Goal: Task Accomplishment & Management: Complete application form

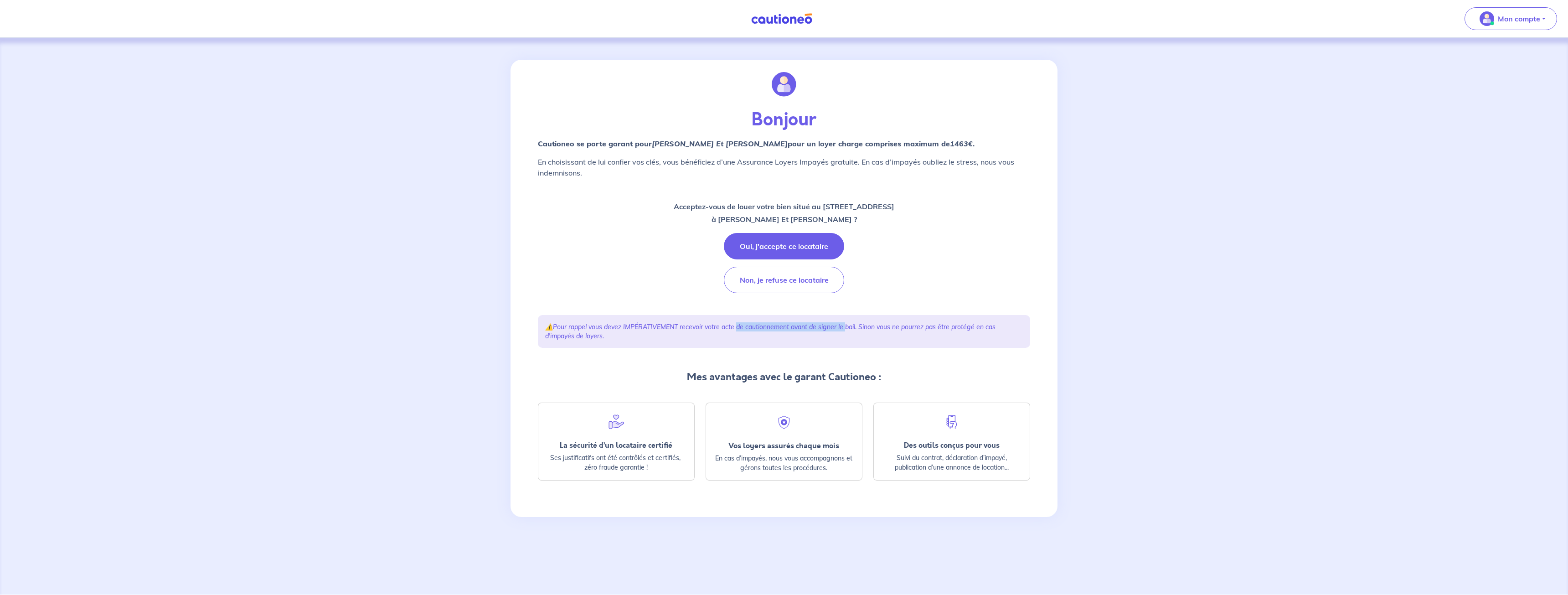
drag, startPoint x: 784, startPoint y: 329, endPoint x: 850, endPoint y: 328, distance: 66.0
click at [850, 328] on em "Pour rappel vous devez IMPÉRATIVEMENT recevoir votre acte de cautionnement avan…" at bounding box center [771, 331] width 450 height 17
click at [789, 252] on button "Oui, j'accepte ce locataire" at bounding box center [784, 246] width 121 height 26
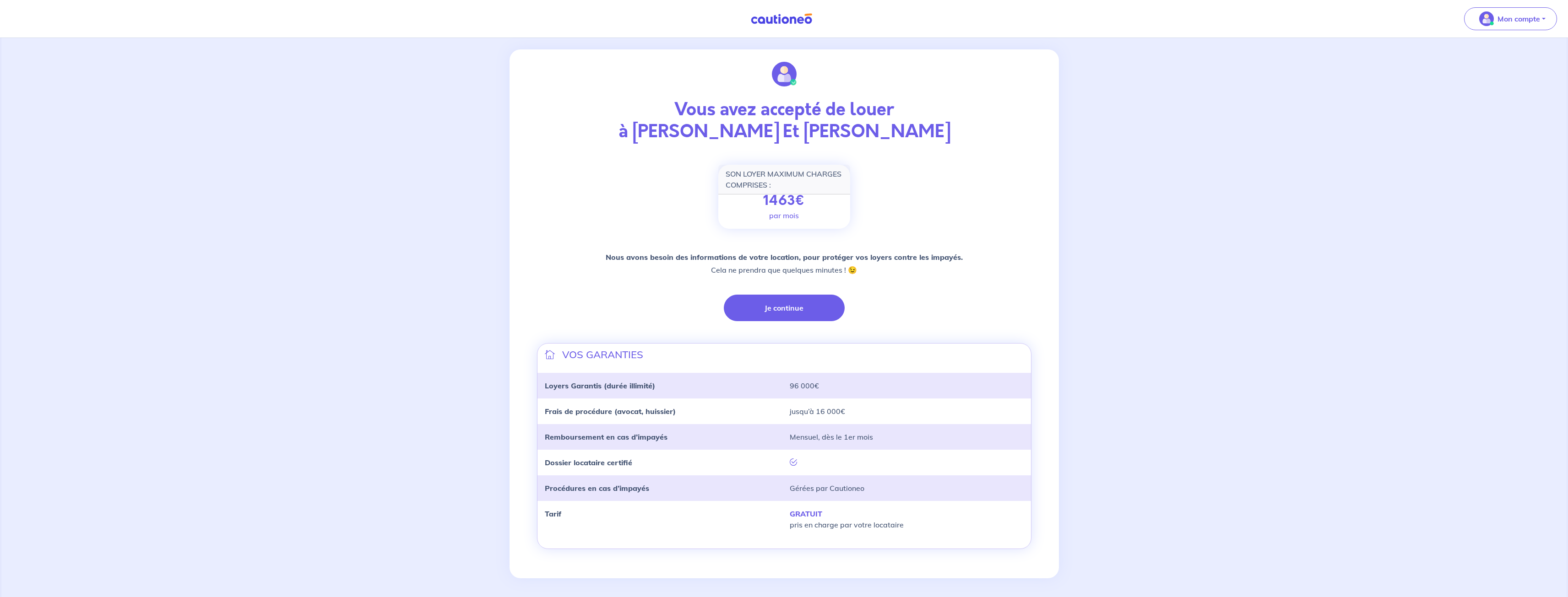
scroll to position [13, 0]
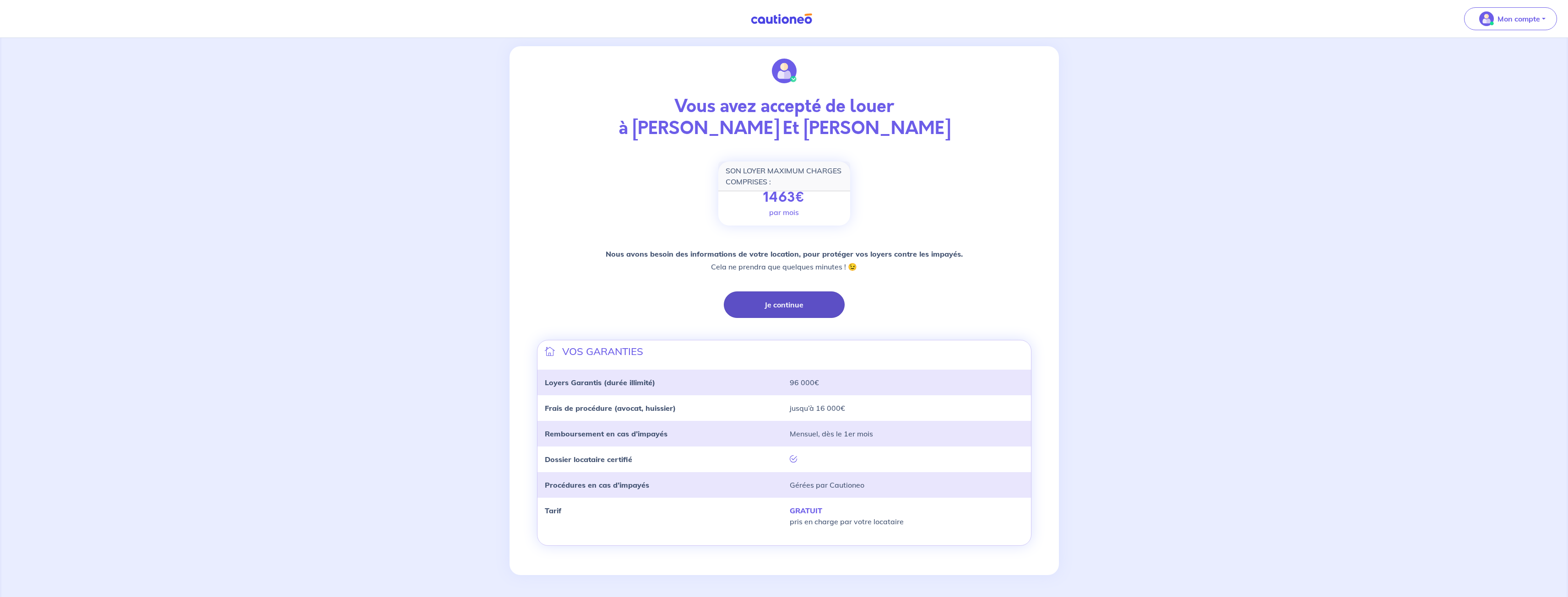
click at [803, 310] on button "Je continue" at bounding box center [784, 304] width 121 height 26
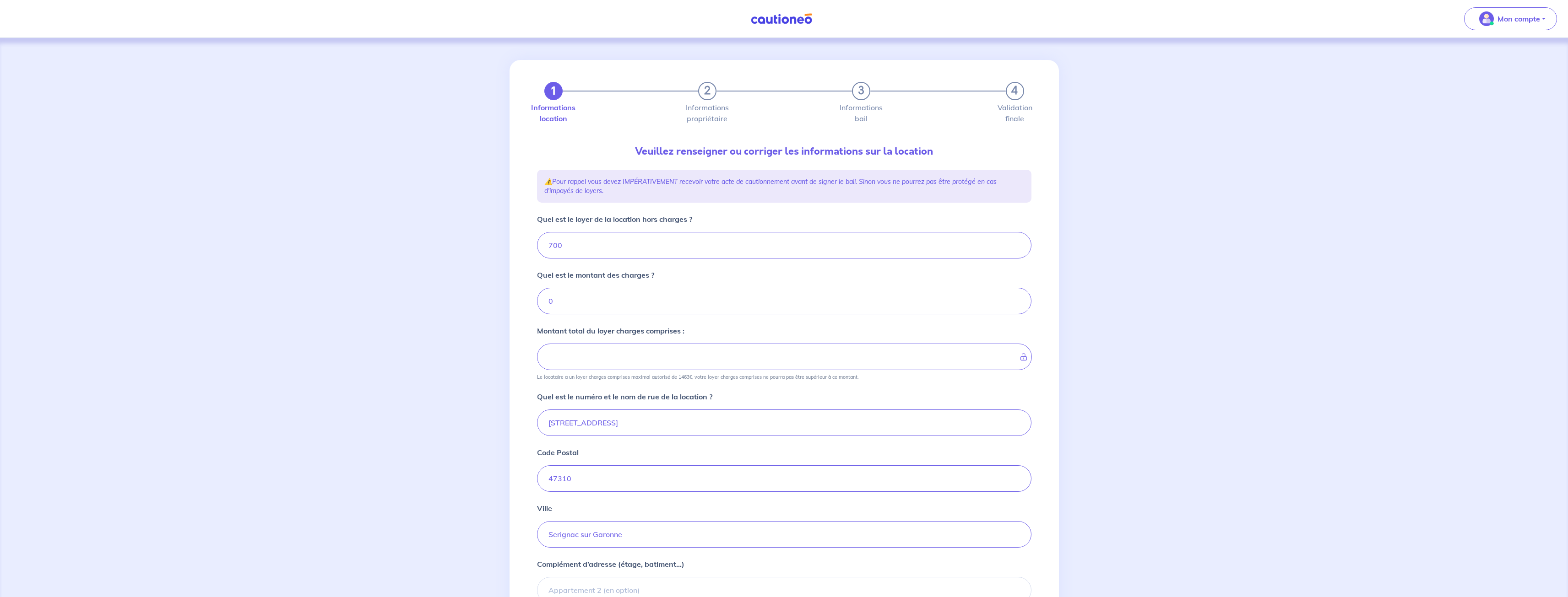
type input "700"
click at [607, 247] on input "700" at bounding box center [784, 245] width 495 height 26
type input "7"
type input "0"
type input "690"
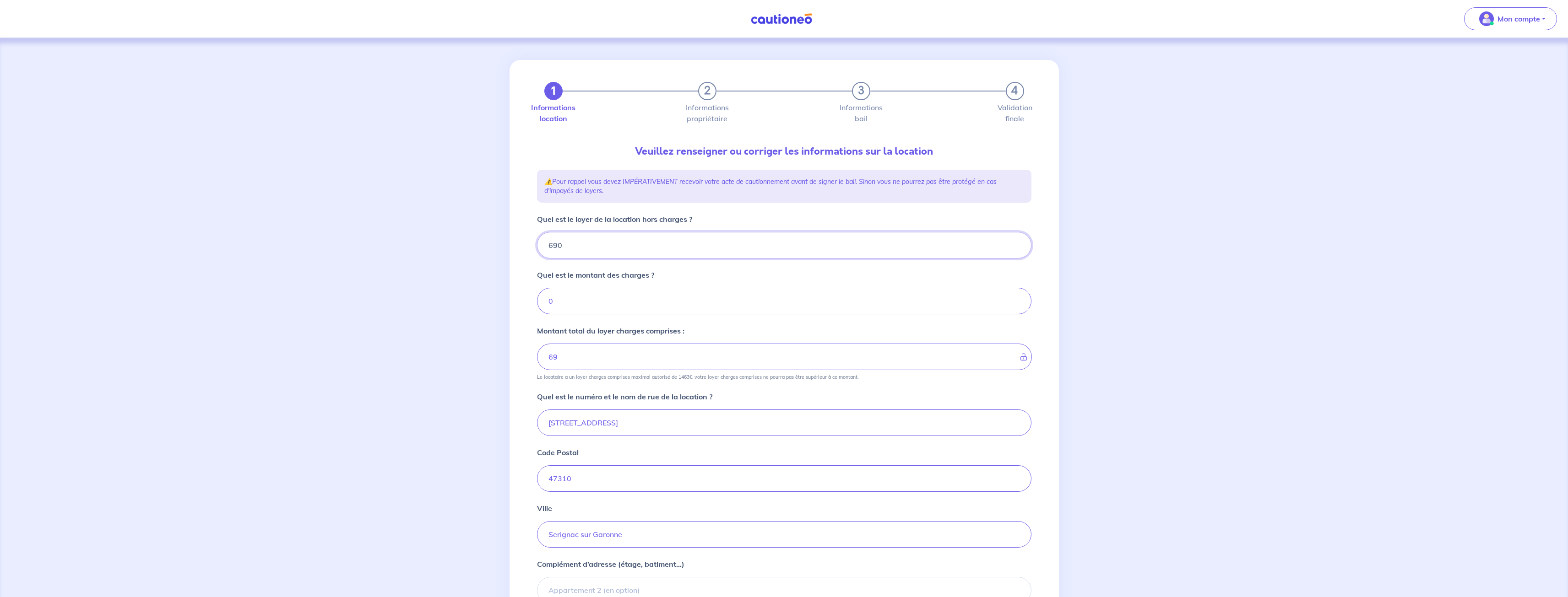
type input "690"
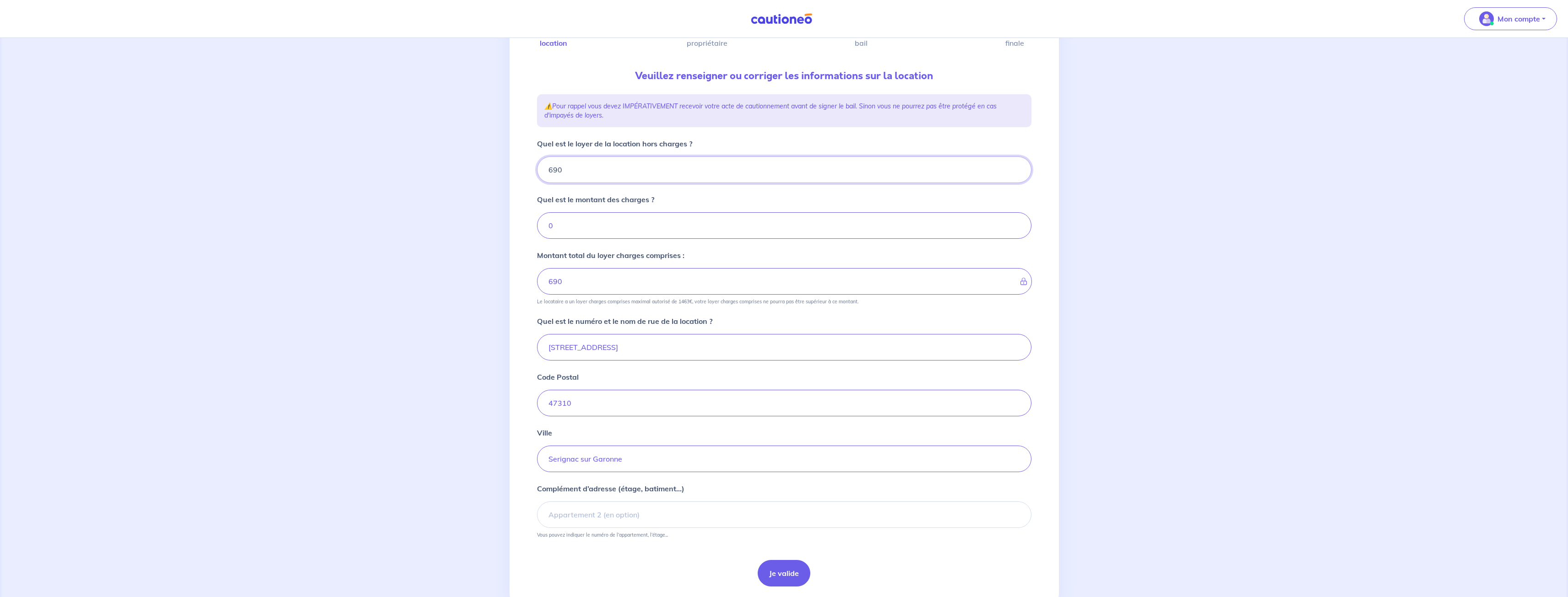
scroll to position [92, 0]
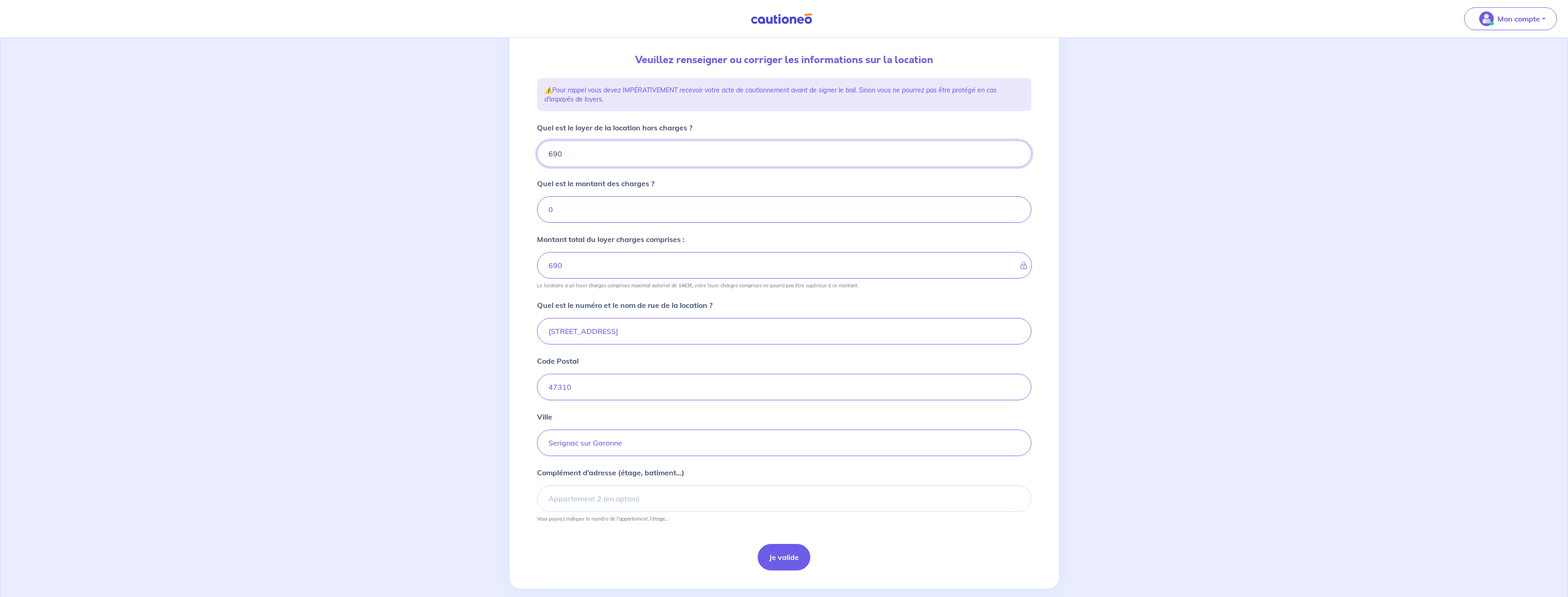
type input "690"
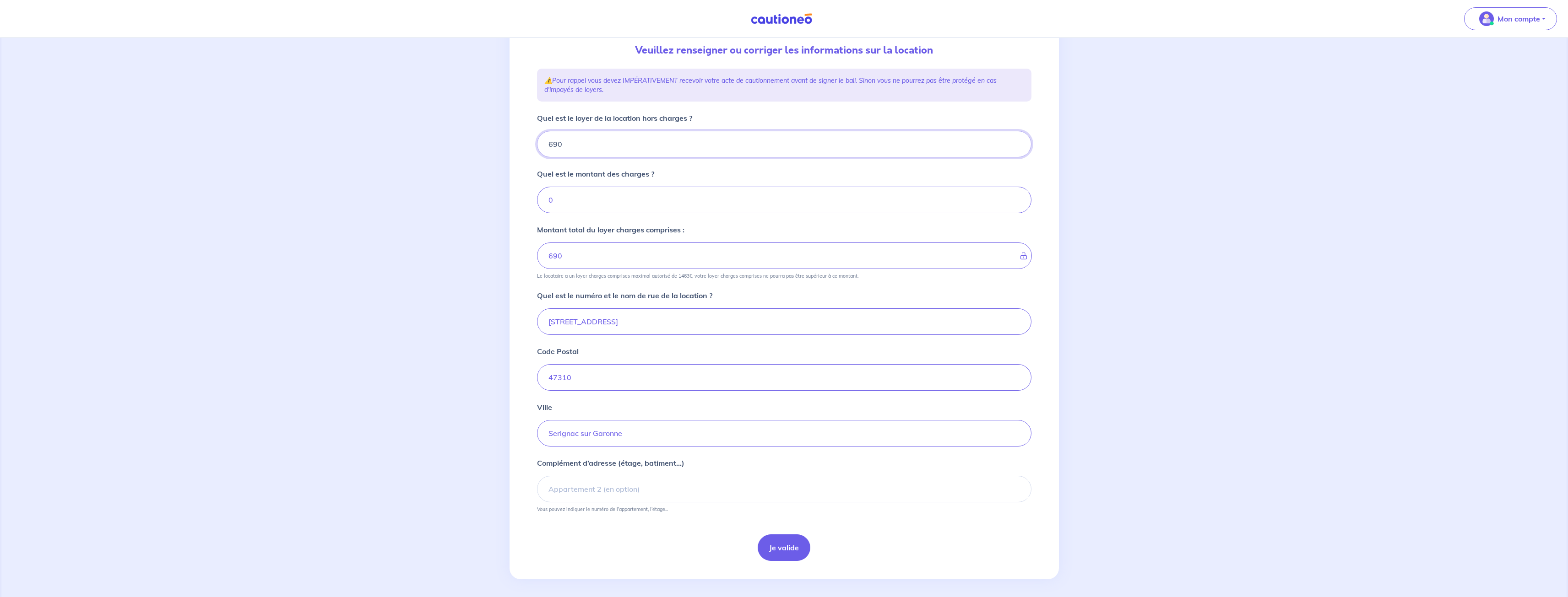
scroll to position [105, 0]
click at [792, 543] on button "Je valide" at bounding box center [784, 543] width 53 height 26
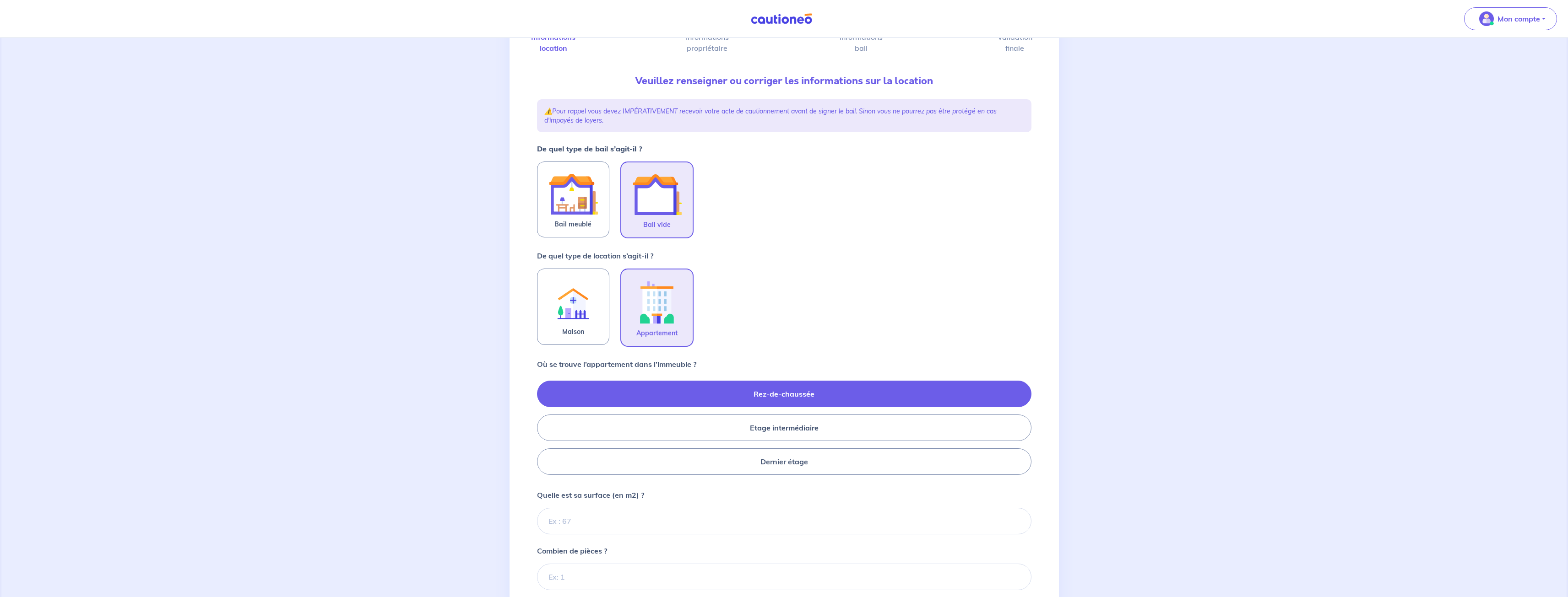
scroll to position [49, 0]
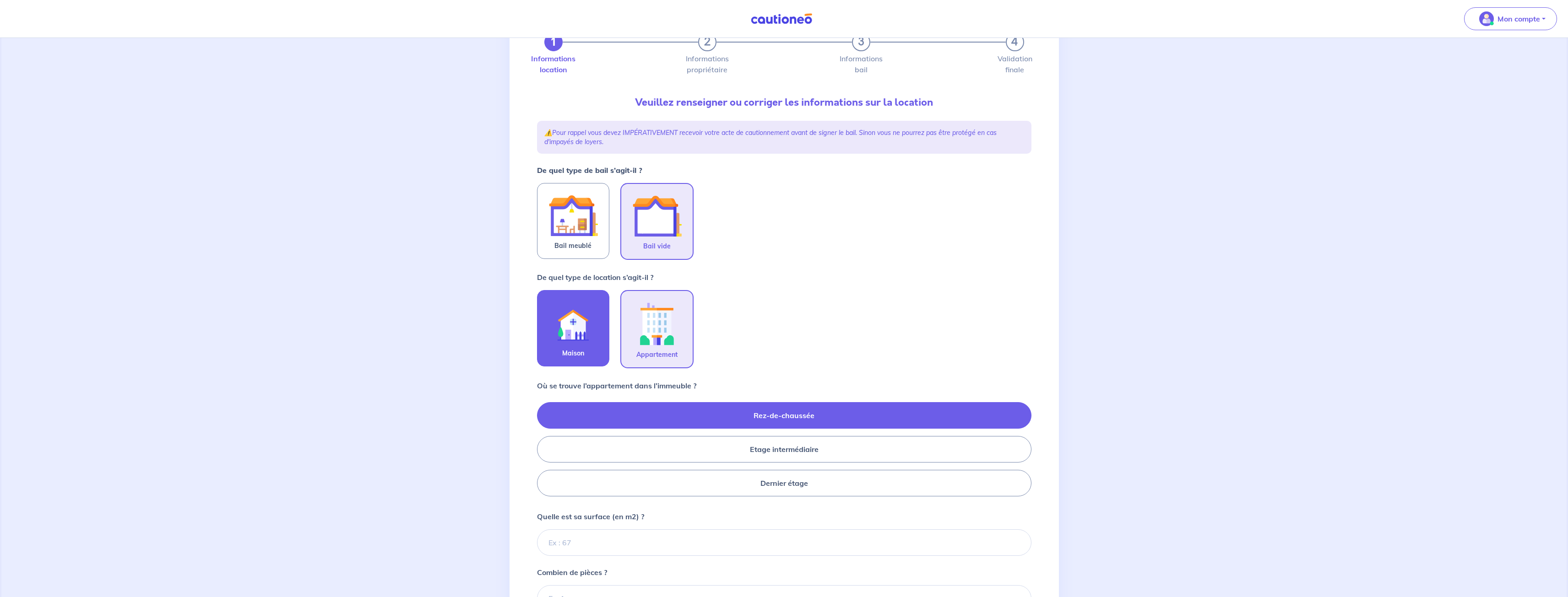
click at [597, 332] on img at bounding box center [573, 323] width 50 height 50
click at [0, 0] on input "Maison" at bounding box center [0, 0] width 0 height 0
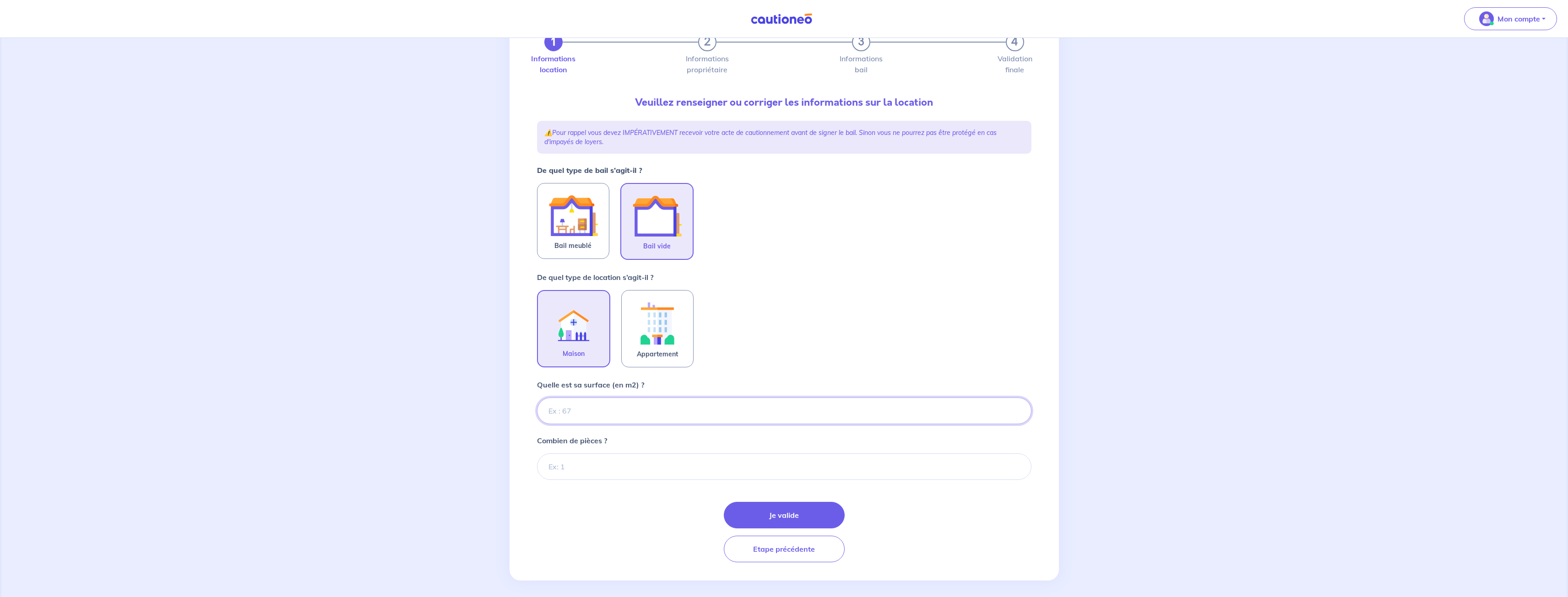
click at [631, 412] on input "Quelle est sa surface (en m2) ?" at bounding box center [784, 411] width 495 height 26
type input "67"
click at [609, 459] on input "Combien de pièces ?" at bounding box center [784, 466] width 495 height 26
click at [1015, 467] on input "12" at bounding box center [784, 466] width 495 height 26
click at [1015, 471] on input "11" at bounding box center [784, 466] width 495 height 26
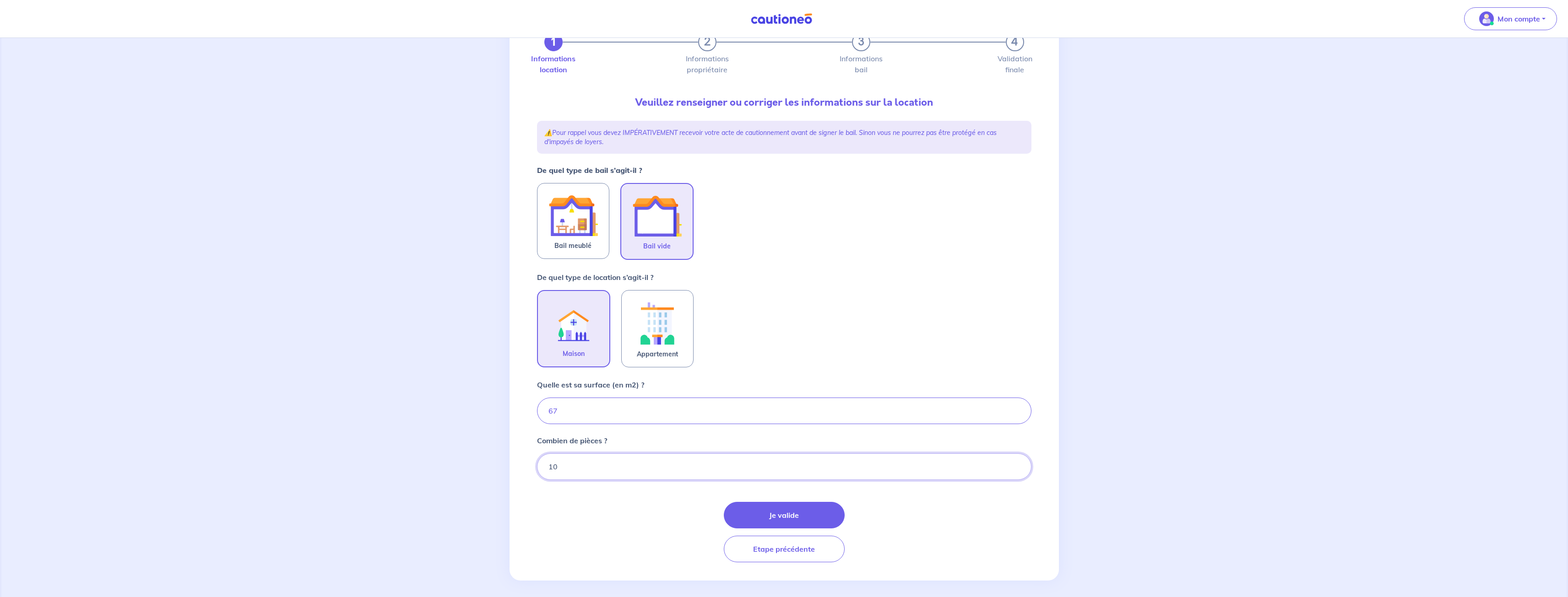
click at [1015, 471] on input "10" at bounding box center [784, 466] width 495 height 26
click at [1015, 471] on input "9" at bounding box center [784, 466] width 495 height 26
click at [1015, 471] on input "8" at bounding box center [784, 466] width 495 height 26
click at [1015, 471] on input "7" at bounding box center [784, 466] width 495 height 26
click at [1015, 471] on input "6" at bounding box center [784, 466] width 495 height 26
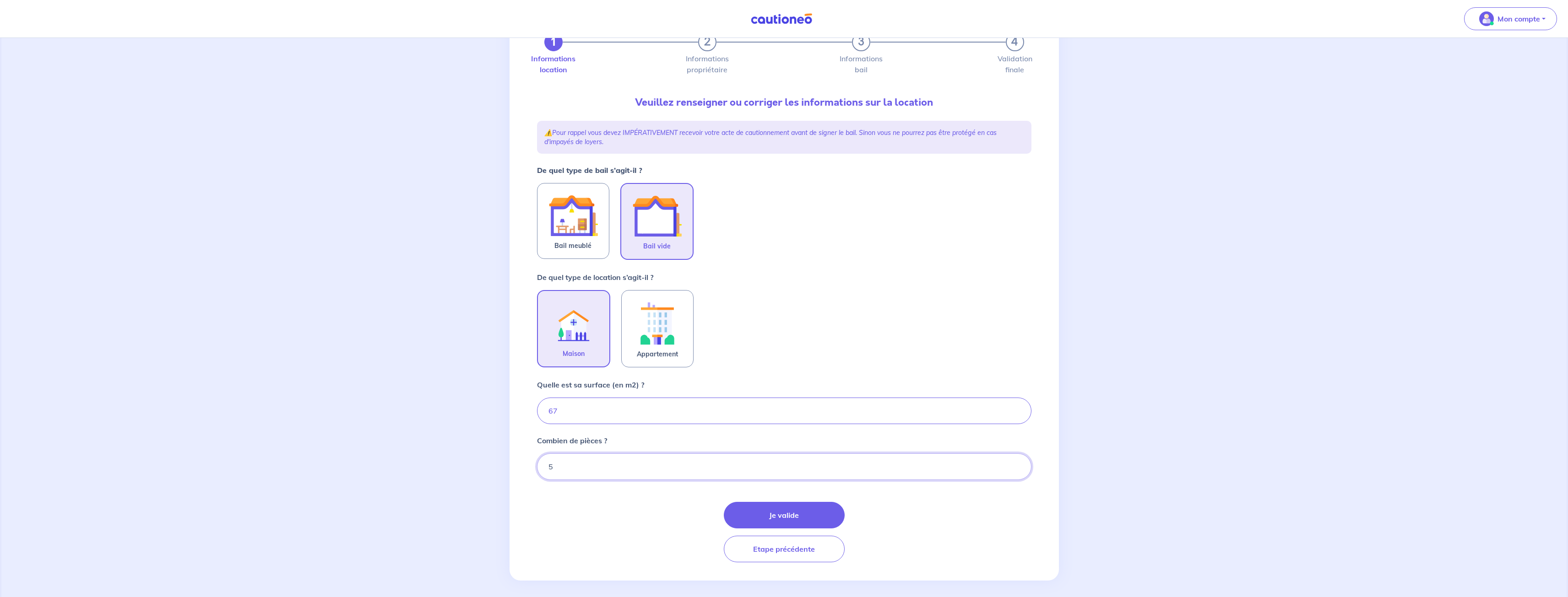
click at [1015, 471] on input "5" at bounding box center [784, 466] width 495 height 26
click at [1015, 471] on input "4" at bounding box center [784, 466] width 495 height 26
click at [1015, 471] on input "3" at bounding box center [784, 466] width 495 height 26
type input "4"
click at [1015, 463] on input "4" at bounding box center [784, 466] width 495 height 26
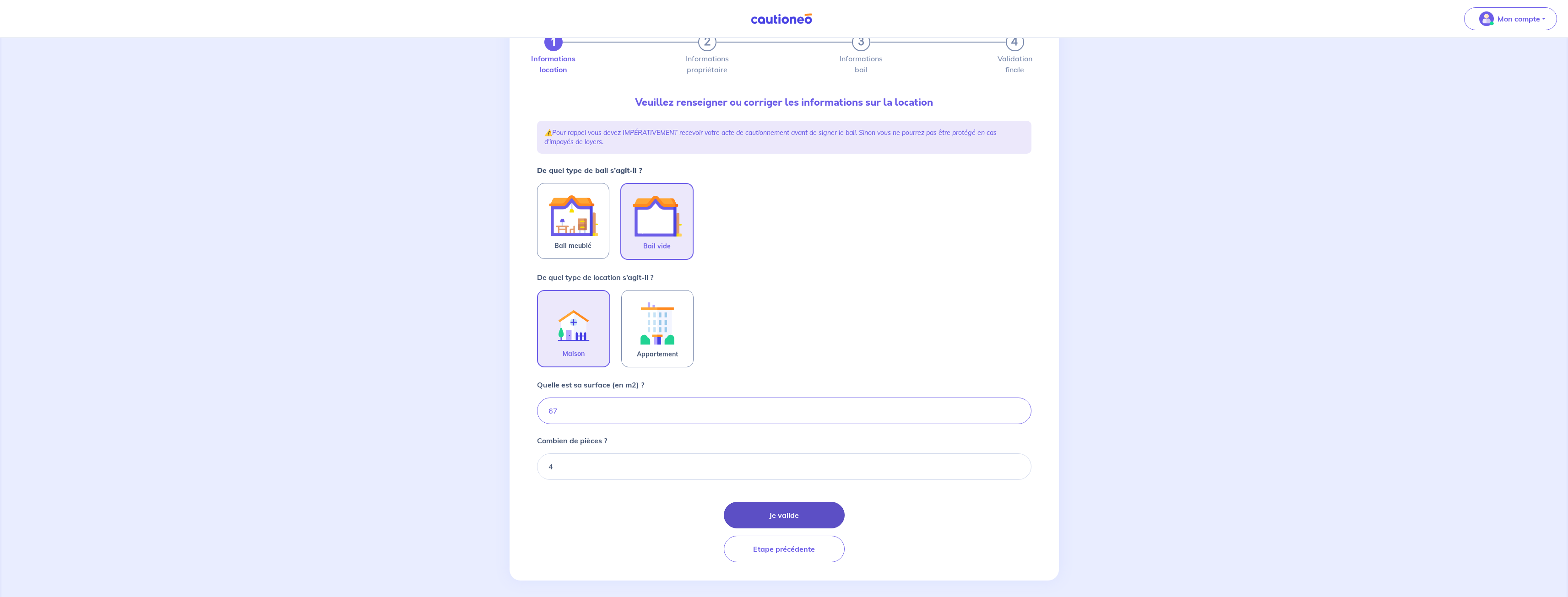
click at [789, 515] on button "Je valide" at bounding box center [784, 515] width 121 height 26
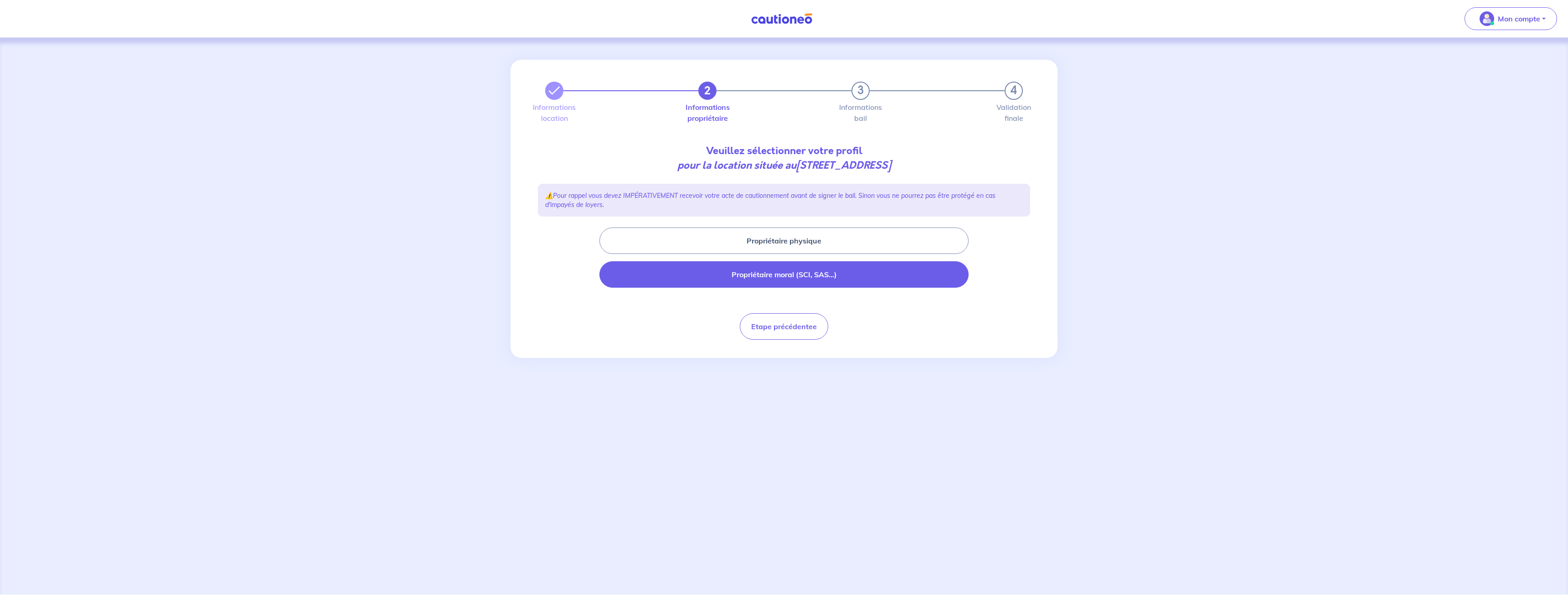
click at [774, 272] on button "Propriétaire moral (SCI, SAS...)" at bounding box center [784, 274] width 369 height 26
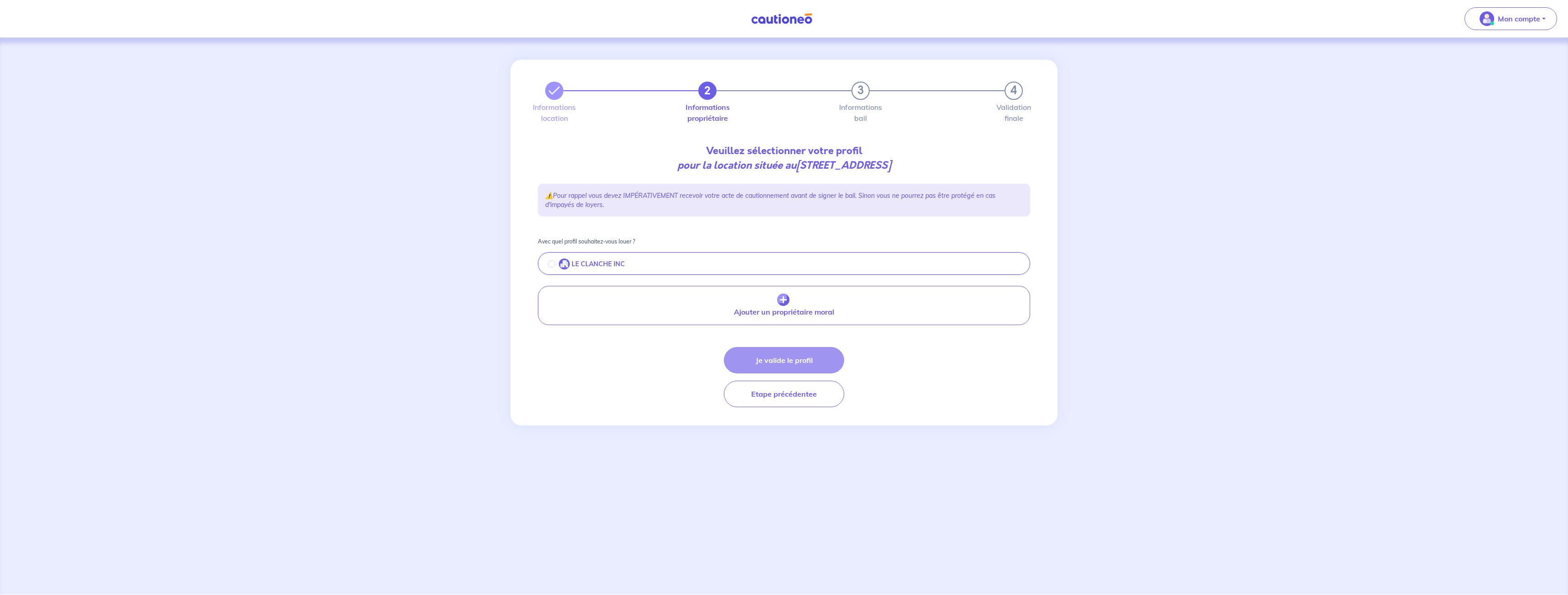
click at [549, 268] on div "LE CLANCHE INC" at bounding box center [586, 264] width 77 height 11
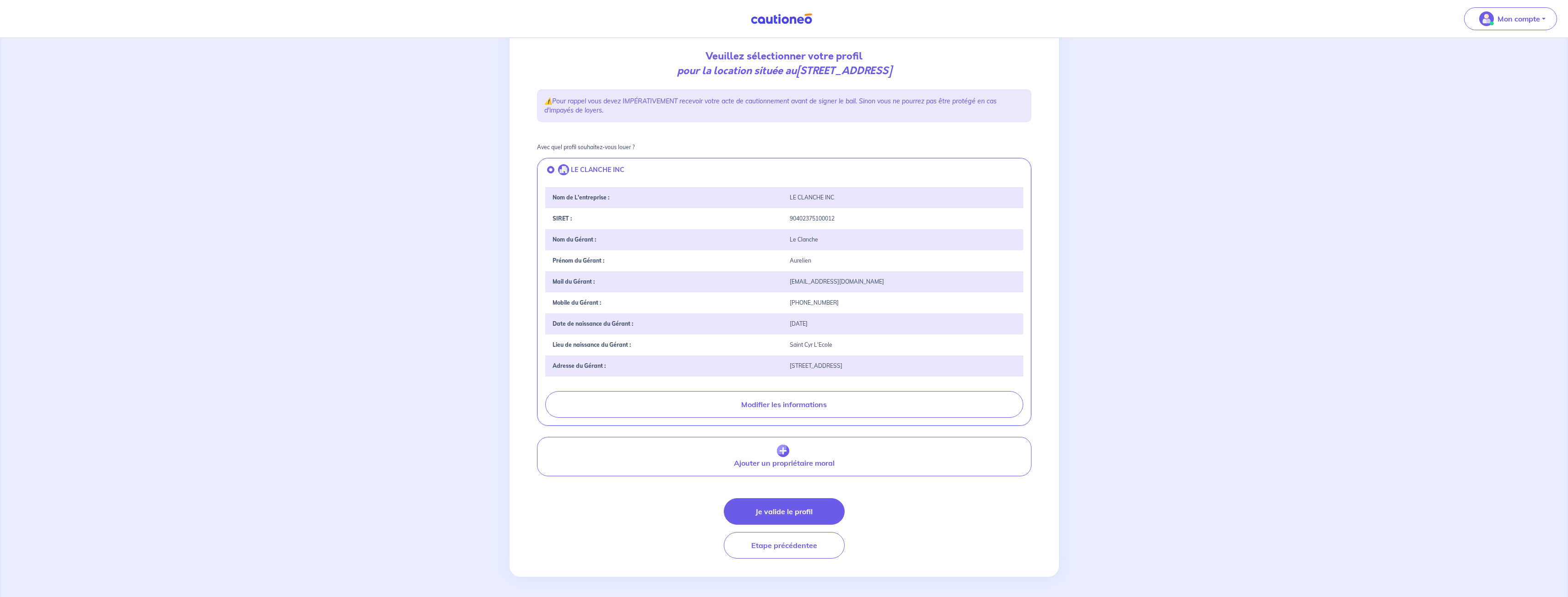
scroll to position [97, 0]
click at [814, 515] on button "Je valide le profil" at bounding box center [784, 509] width 121 height 26
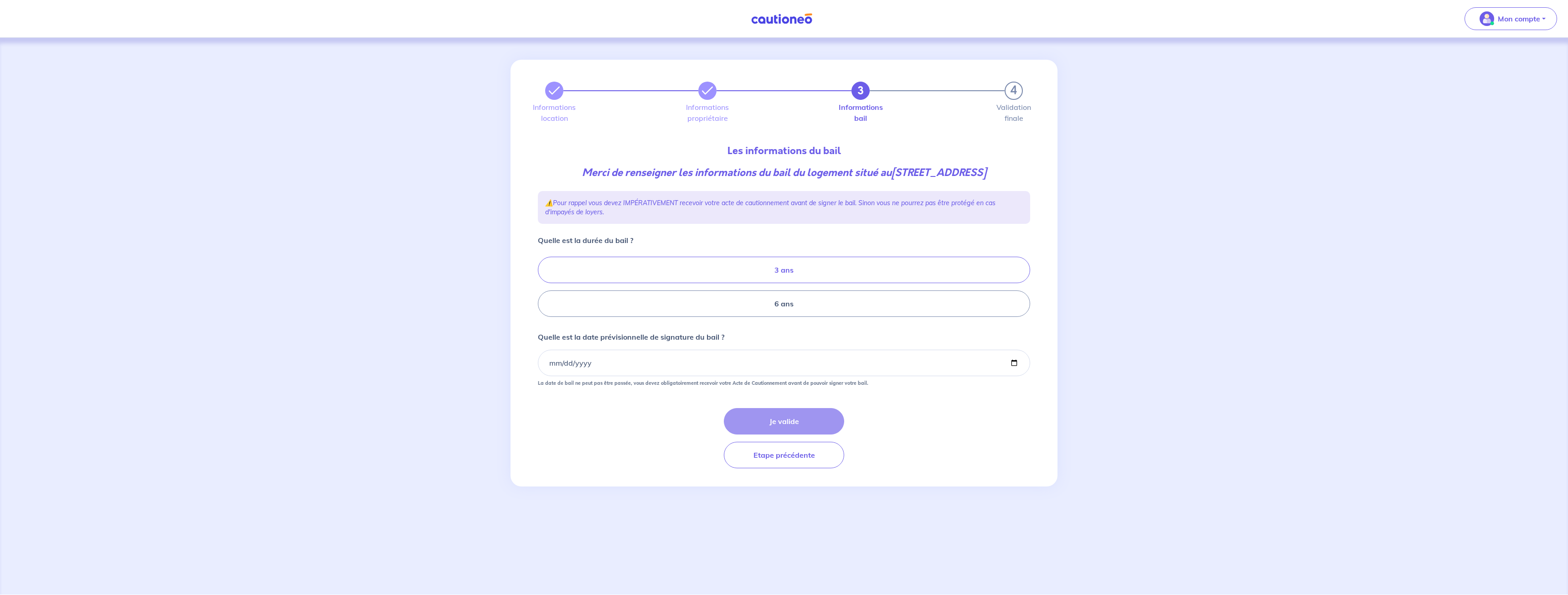
click at [769, 283] on label "3 ans" at bounding box center [784, 270] width 492 height 26
click at [544, 289] on input "3 ans" at bounding box center [541, 287] width 6 height 6
radio input "true"
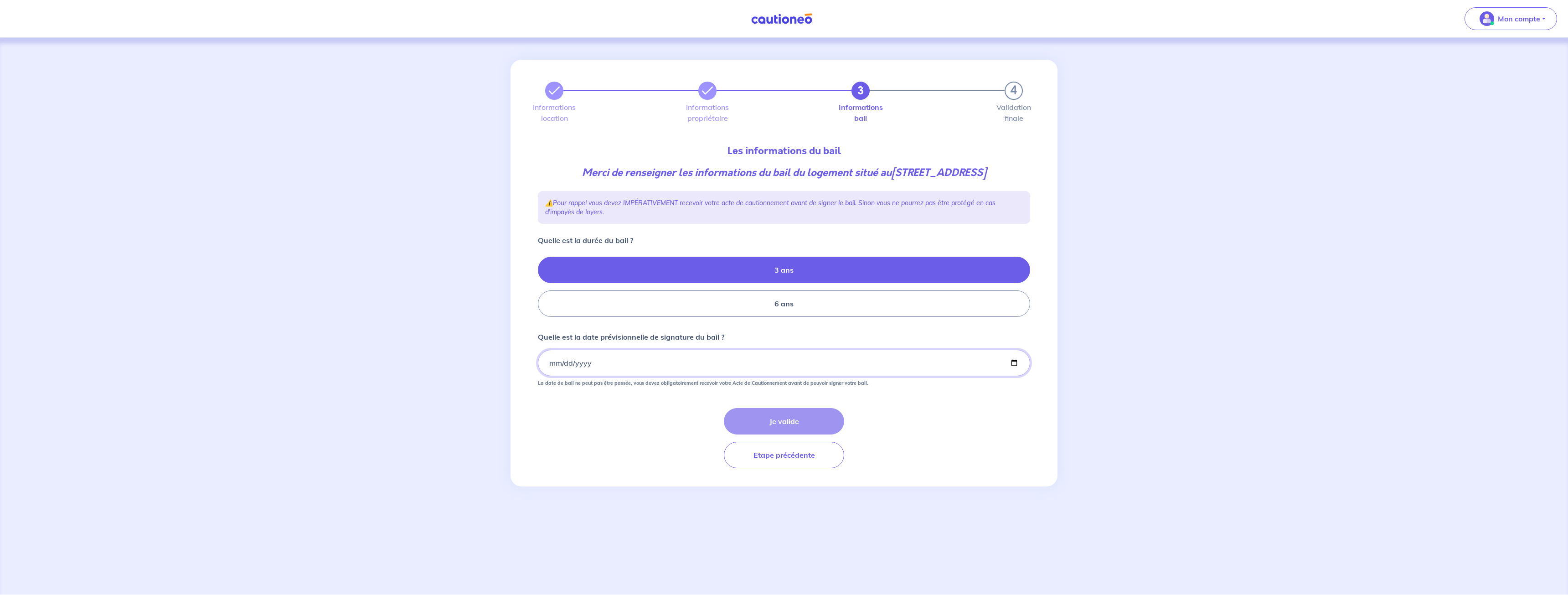
click at [662, 376] on input "Quelle est la date prévisionnelle de signature du bail ?" at bounding box center [784, 362] width 492 height 26
click at [1019, 376] on input "Quelle est la date prévisionnelle de signature du bail ?" at bounding box center [784, 362] width 492 height 26
click at [1015, 376] on input "Quelle est la date prévisionnelle de signature du bail ?" at bounding box center [784, 362] width 492 height 26
click at [678, 376] on input "2026-03-05" at bounding box center [784, 362] width 492 height 26
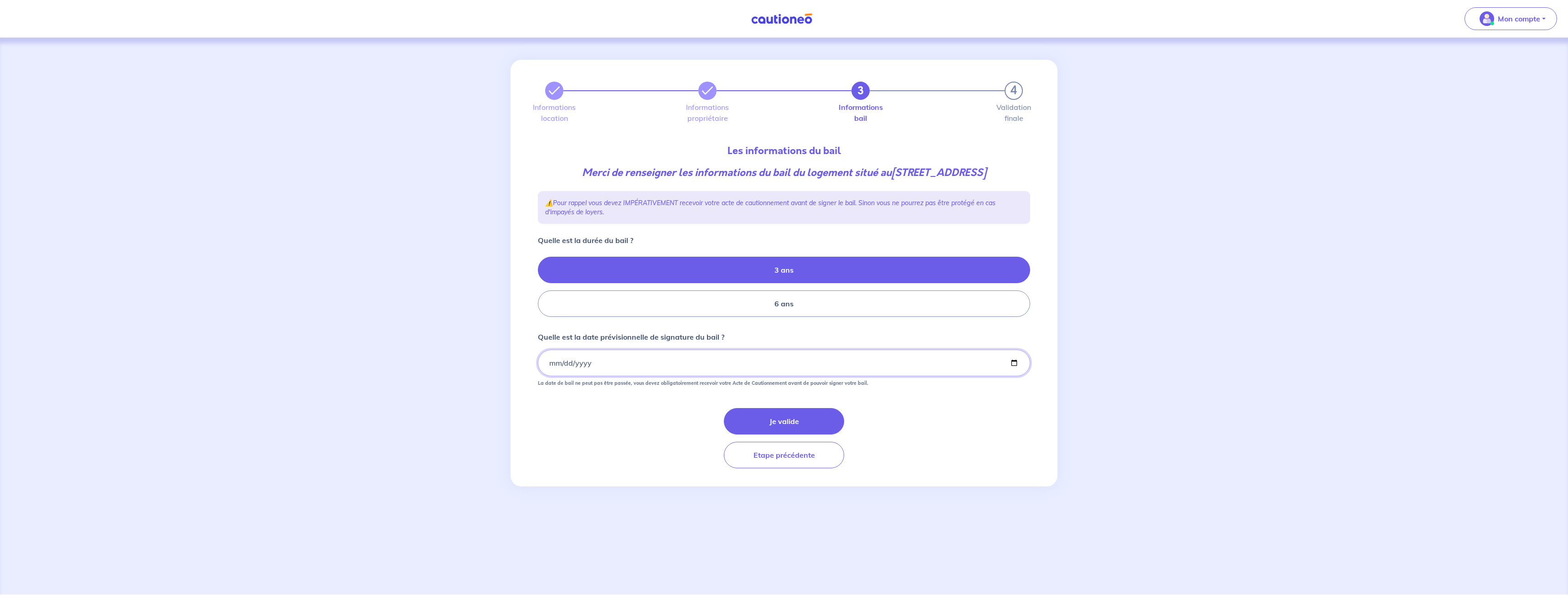
click at [1012, 376] on input "2026-03-05" at bounding box center [784, 362] width 492 height 26
click at [682, 438] on div "Je valide Etape précédente" at bounding box center [784, 438] width 492 height 60
drag, startPoint x: 553, startPoint y: 398, endPoint x: 867, endPoint y: 398, distance: 314.0
click at [867, 386] on small "La date de bail ne peut pas être passée, vous devez obligatoirement recevoir vo…" at bounding box center [784, 381] width 492 height 10
click at [656, 371] on input "2025-09-05" at bounding box center [784, 362] width 492 height 26
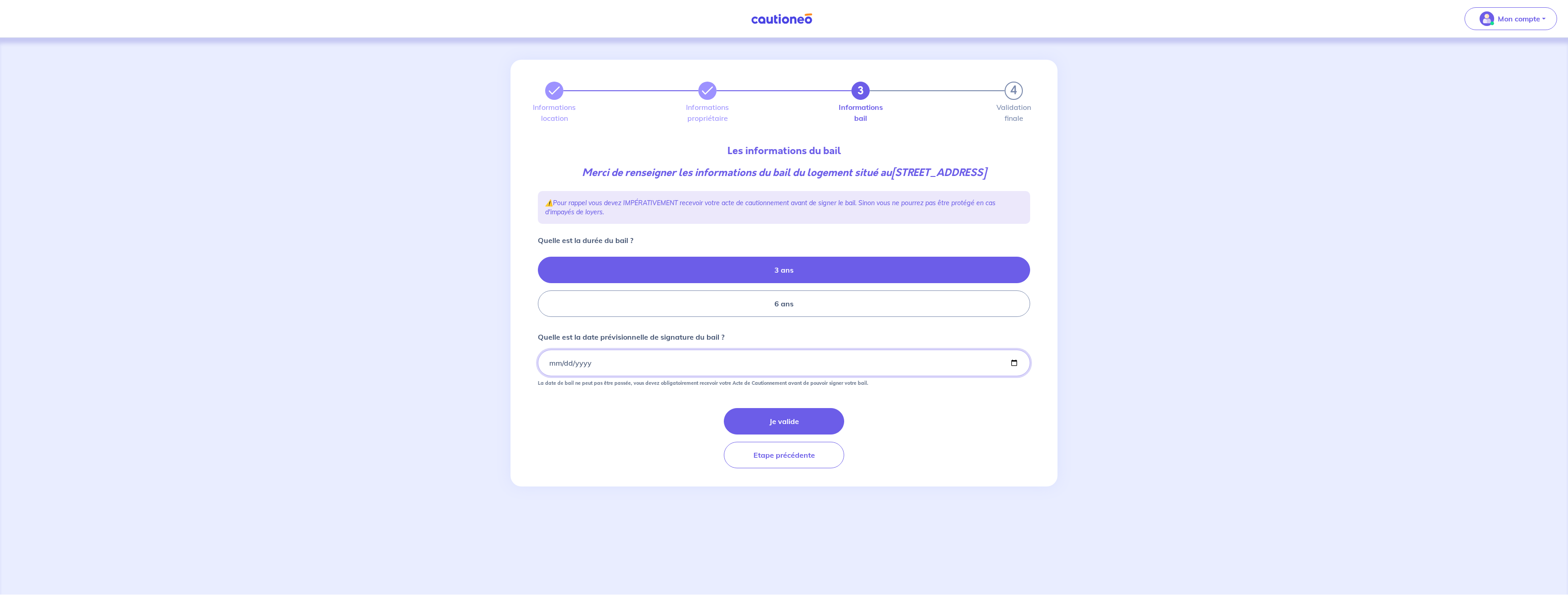
click at [654, 375] on input "2025-09-05" at bounding box center [784, 362] width 492 height 26
click at [1014, 376] on input "2025-09-05" at bounding box center [784, 362] width 492 height 26
type input "2025-09-11"
click at [794, 435] on button "Je valide" at bounding box center [784, 421] width 121 height 26
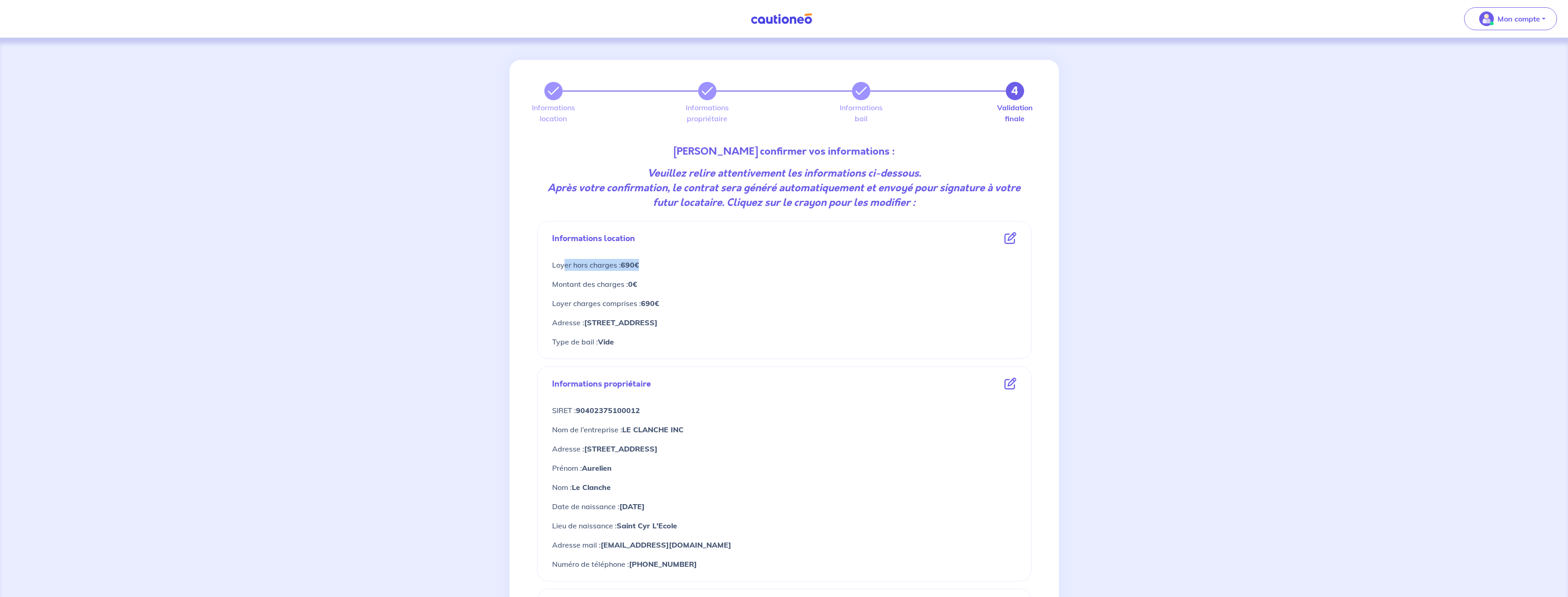
drag, startPoint x: 564, startPoint y: 267, endPoint x: 641, endPoint y: 268, distance: 77.0
click at [641, 268] on p "Loyer hors charges : 690€" at bounding box center [784, 265] width 464 height 12
drag, startPoint x: 602, startPoint y: 304, endPoint x: 687, endPoint y: 320, distance: 86.5
click at [684, 306] on p "Loyer charges comprises : 690€" at bounding box center [784, 303] width 464 height 12
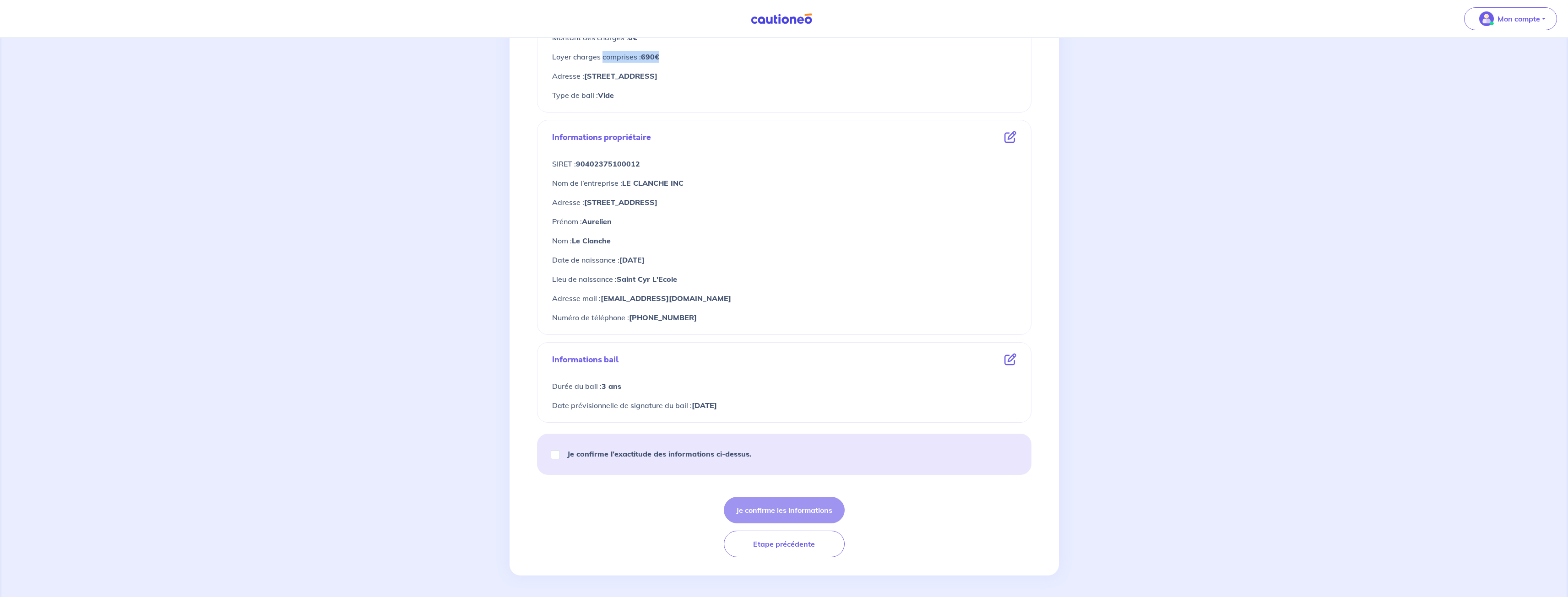
scroll to position [247, 0]
drag, startPoint x: 588, startPoint y: 389, endPoint x: 652, endPoint y: 392, distance: 64.1
click at [652, 392] on div "Durée du bail : 3 ans" at bounding box center [784, 386] width 464 height 19
click at [663, 388] on p "Durée du bail : 3 ans" at bounding box center [784, 386] width 464 height 12
click at [663, 386] on p "Durée du bail : 3 ans" at bounding box center [784, 386] width 464 height 12
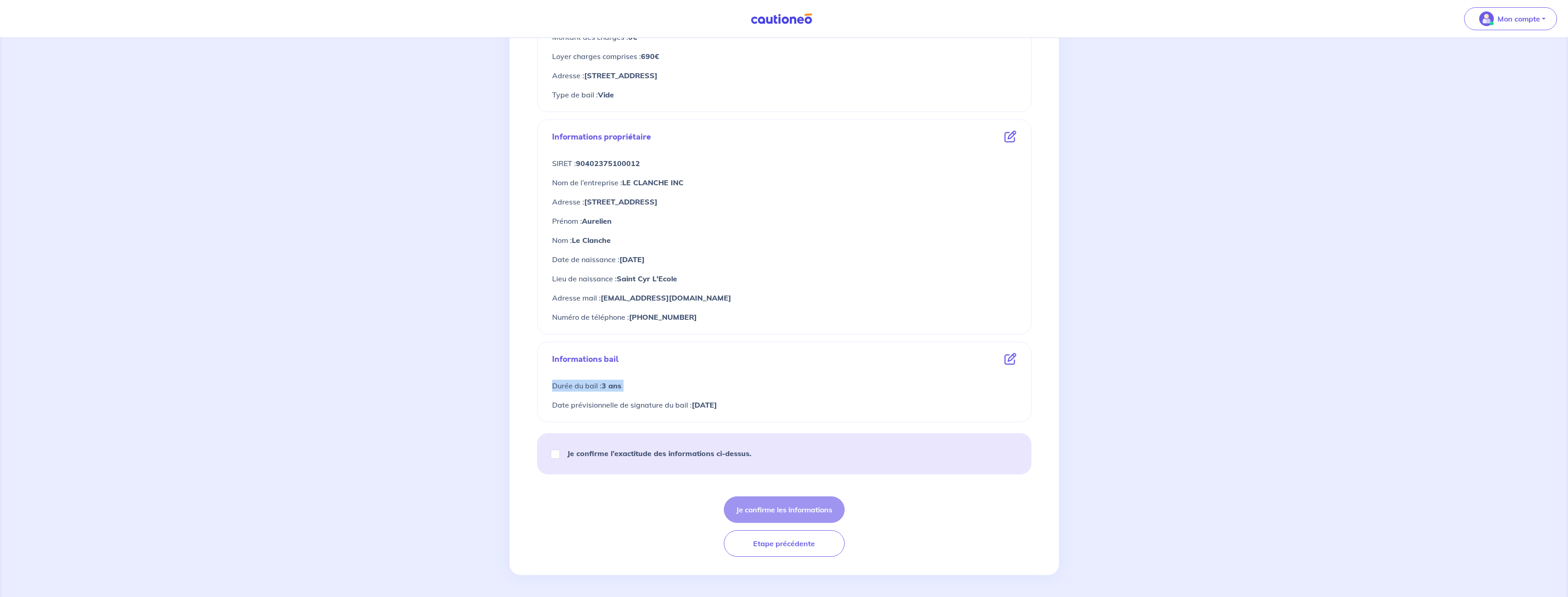
drag, startPoint x: 663, startPoint y: 386, endPoint x: 545, endPoint y: 382, distance: 118.1
click at [545, 382] on div "Durée du bail : 3 ans Date prévisionnelle de signature du bail : 9/11/2025" at bounding box center [784, 392] width 479 height 46
drag, startPoint x: 758, startPoint y: 406, endPoint x: 518, endPoint y: 381, distance: 241.3
click at [518, 381] on div "4 Informations location Informations propriétaire Informations bail Validation …" at bounding box center [784, 194] width 550 height 763
click at [547, 451] on div "Je confirme l’exactitude des informations ci-dessus." at bounding box center [784, 453] width 495 height 41
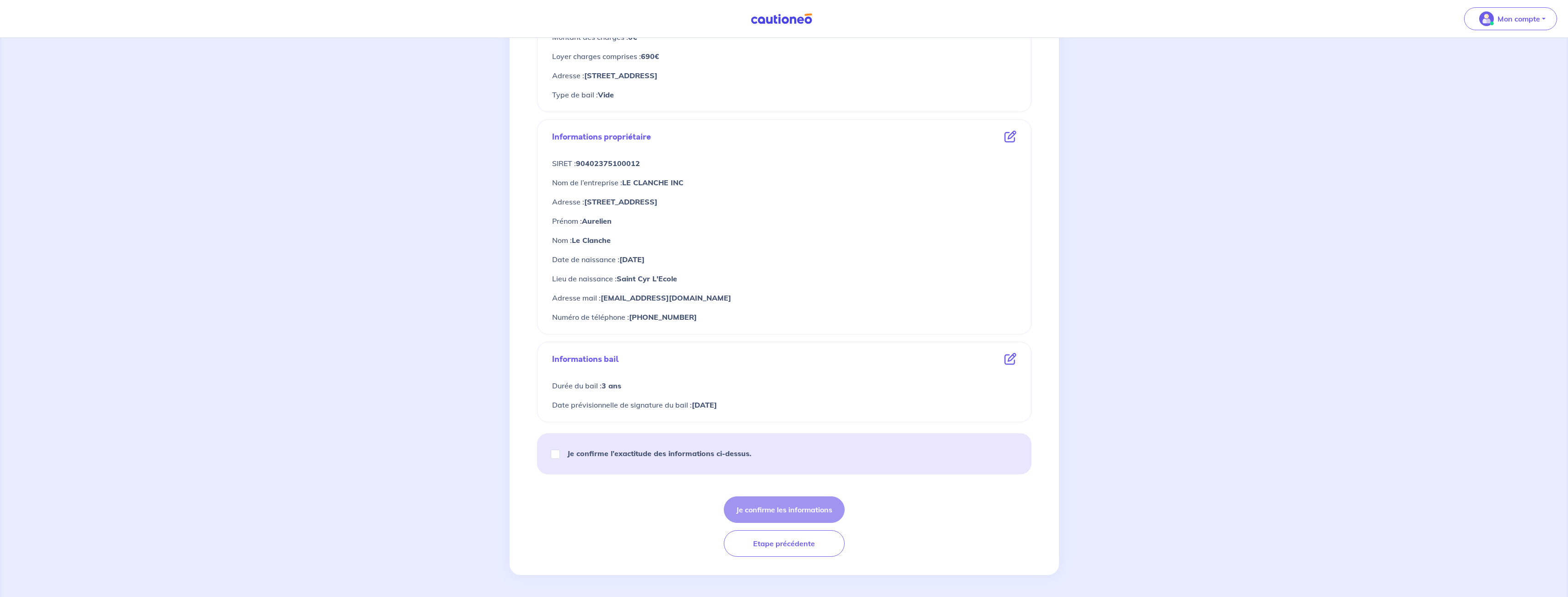
click at [559, 450] on div "Je confirme l’exactitude des informations ci-dessus." at bounding box center [655, 453] width 214 height 26
click at [557, 458] on input "Je confirme l’exactitude des informations ci-dessus." at bounding box center [555, 454] width 9 height 9
checkbox input "true"
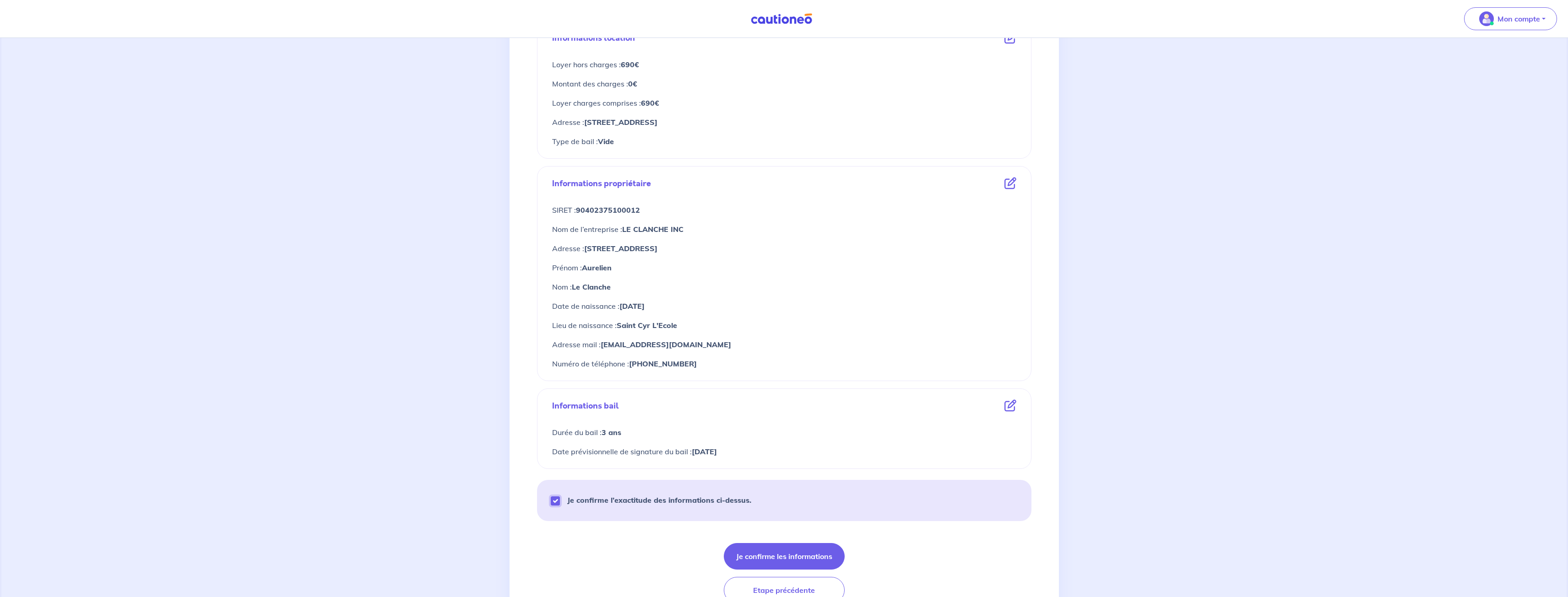
scroll to position [201, 0]
click at [768, 554] on button "Je confirme les informations" at bounding box center [784, 555] width 121 height 26
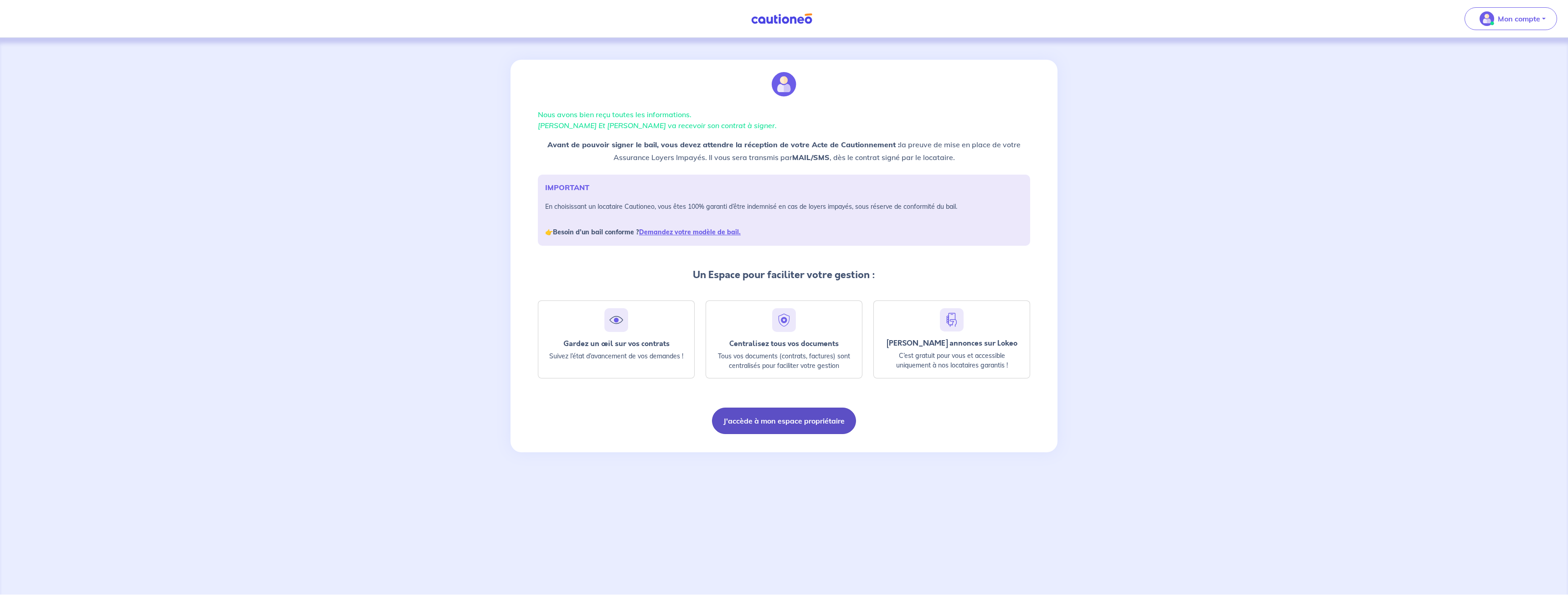
click at [785, 415] on button "J'accède à mon espace propriétaire" at bounding box center [784, 420] width 144 height 26
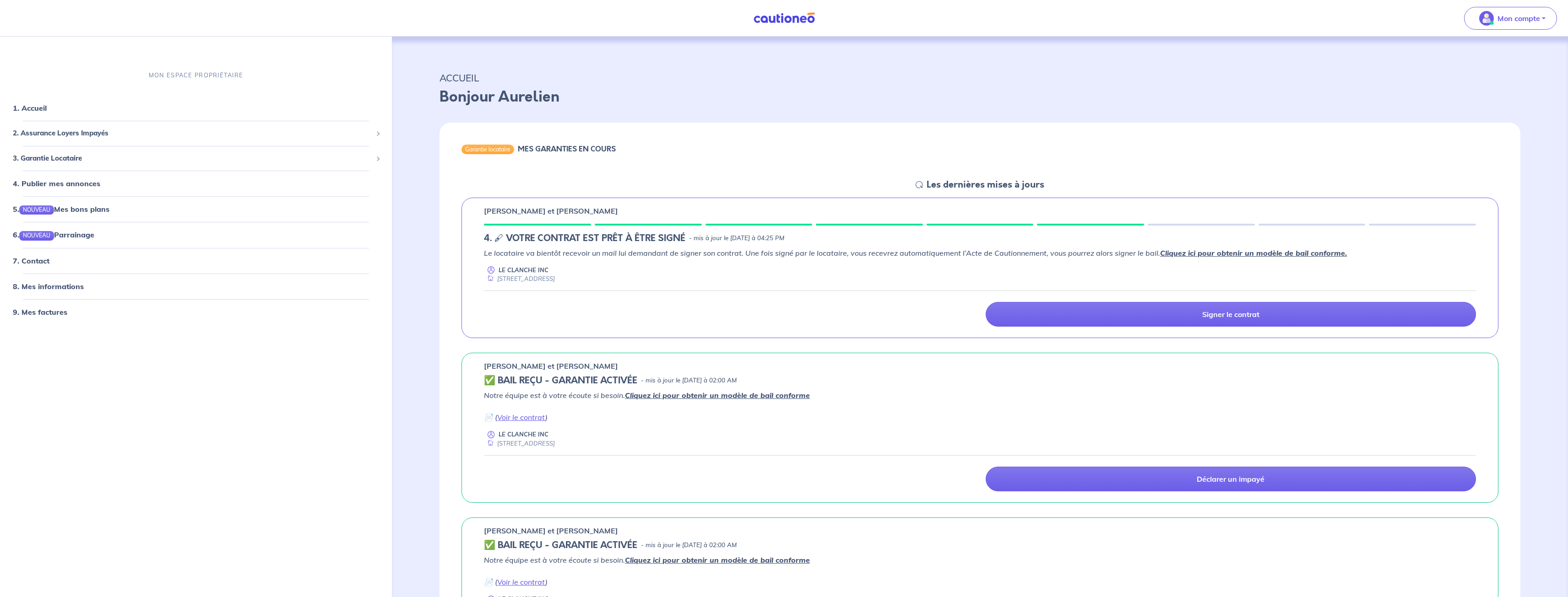
click at [1070, 371] on div "[PERSON_NAME] et [PERSON_NAME]" at bounding box center [980, 366] width 992 height 11
drag, startPoint x: 756, startPoint y: 251, endPoint x: 867, endPoint y: 256, distance: 111.1
click at [867, 256] on em "Le locataire va bientôt recevoir un mail lui demandant de signer son contrat. U…" at bounding box center [916, 253] width 863 height 9
drag, startPoint x: 536, startPoint y: 254, endPoint x: 902, endPoint y: 255, distance: 366.0
click at [902, 255] on em "Le locataire va bientôt recevoir un mail lui demandant de signer son contrat. U…" at bounding box center [916, 253] width 863 height 9
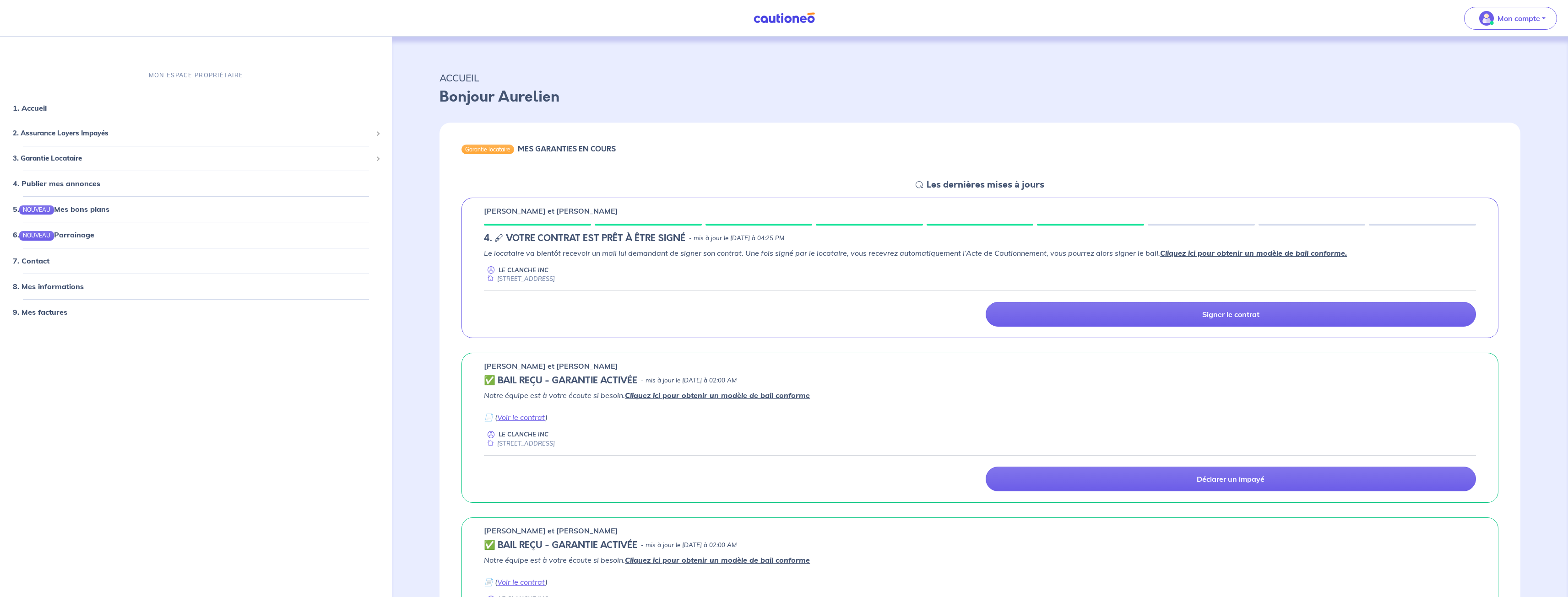
click at [998, 254] on em "Le locataire va bientôt recevoir un mail lui demandant de signer son contrat. U…" at bounding box center [916, 253] width 863 height 9
drag, startPoint x: 873, startPoint y: 252, endPoint x: 1226, endPoint y: 253, distance: 353.0
click at [1226, 253] on em "Le locataire va bientôt recevoir un mail lui demandant de signer son contrat. U…" at bounding box center [916, 253] width 863 height 9
click at [1269, 259] on div "Le locataire va bientôt recevoir un mail lui demandant de signer son contrat. U…" at bounding box center [980, 265] width 992 height 36
click at [1260, 254] on link "Cliquez ici pour obtenir un modèle de bail conforme." at bounding box center [1254, 253] width 187 height 9
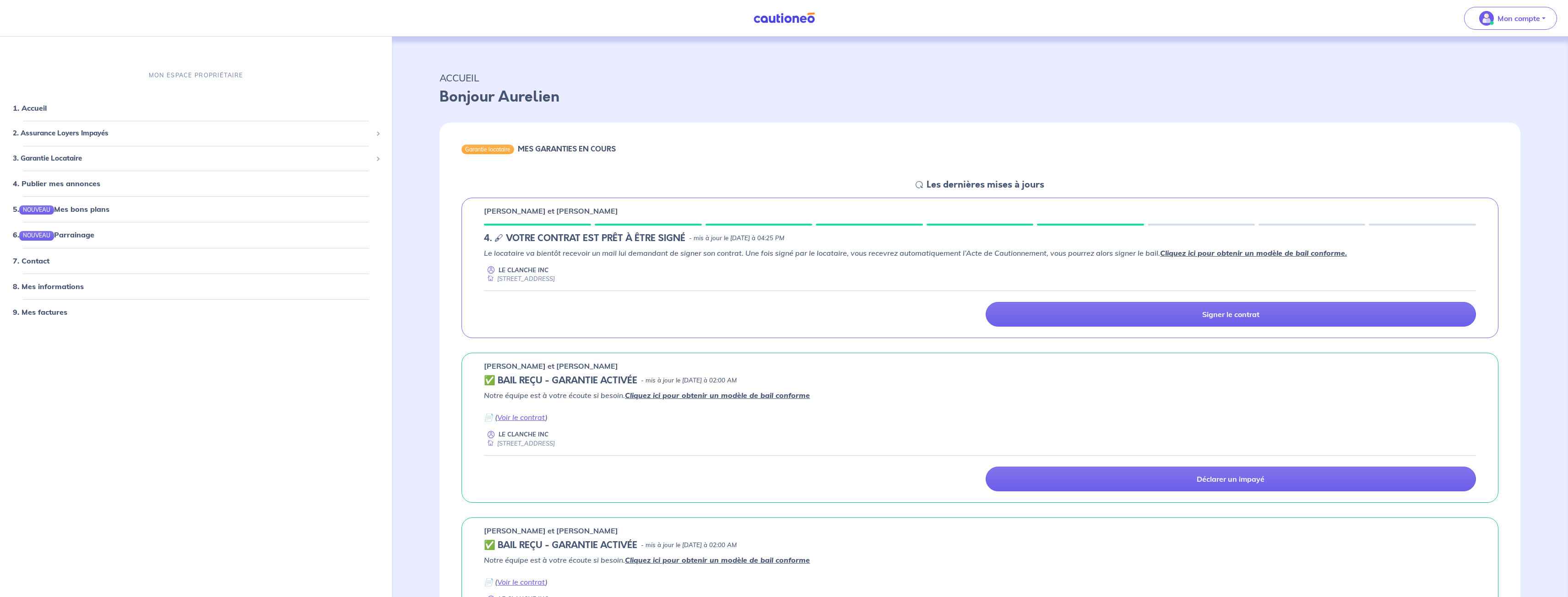
click at [494, 207] on p "[PERSON_NAME] et [PERSON_NAME]" at bounding box center [551, 211] width 134 height 11
drag, startPoint x: 546, startPoint y: 210, endPoint x: 486, endPoint y: 210, distance: 60.0
click at [486, 210] on p "[PERSON_NAME] et [PERSON_NAME]" at bounding box center [551, 211] width 134 height 11
drag, startPoint x: 556, startPoint y: 210, endPoint x: 470, endPoint y: 207, distance: 86.1
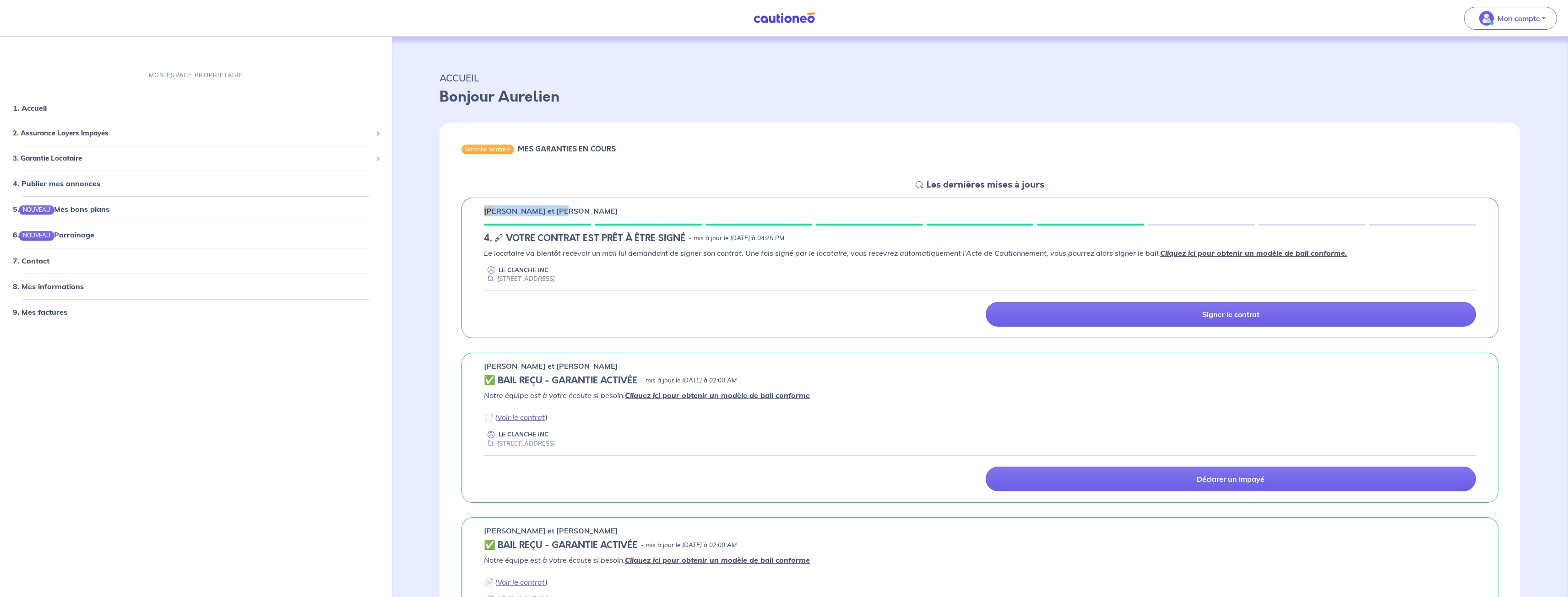
click at [473, 207] on div "Guillaume CANOURGUES et Loriane SCHMIDT 4. 🖋 VOTRE CONTRAT EST PRÊT À ÊTRE SIGN…" at bounding box center [980, 268] width 1037 height 141
copy p "[PERSON_NAME] et [PERSON_NAME]"
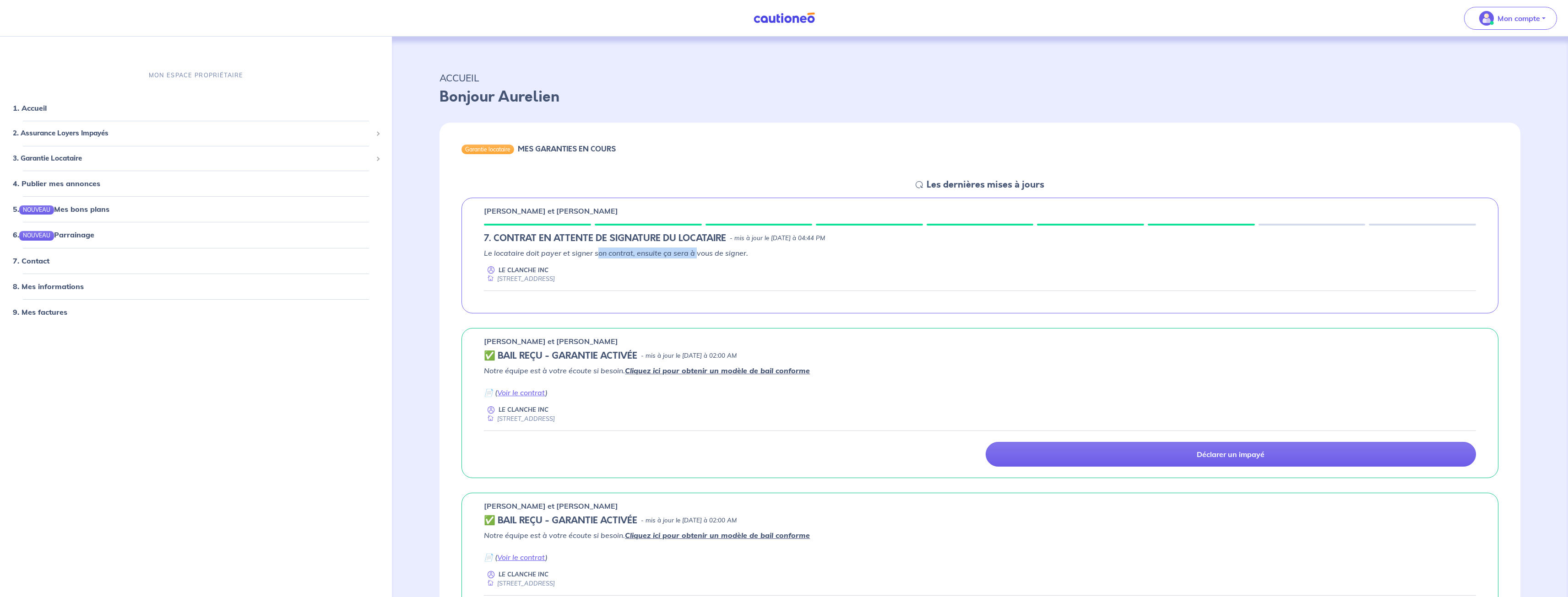
drag, startPoint x: 597, startPoint y: 252, endPoint x: 695, endPoint y: 254, distance: 98.0
click at [695, 254] on em "Le locataire doit payer et signer son contrat, ensuite ça sera à vous de signer." at bounding box center [616, 253] width 264 height 9
drag, startPoint x: 575, startPoint y: 238, endPoint x: 710, endPoint y: 235, distance: 135.0
click at [710, 235] on h5 "7. CONTRAT EN ATTENTE DE SIGNATURE DU LOCATAIRE" at bounding box center [605, 238] width 242 height 11
click at [683, 253] on em "Le locataire doit payer et signer son contrat, ensuite ça sera à vous de signer." at bounding box center [616, 253] width 264 height 9
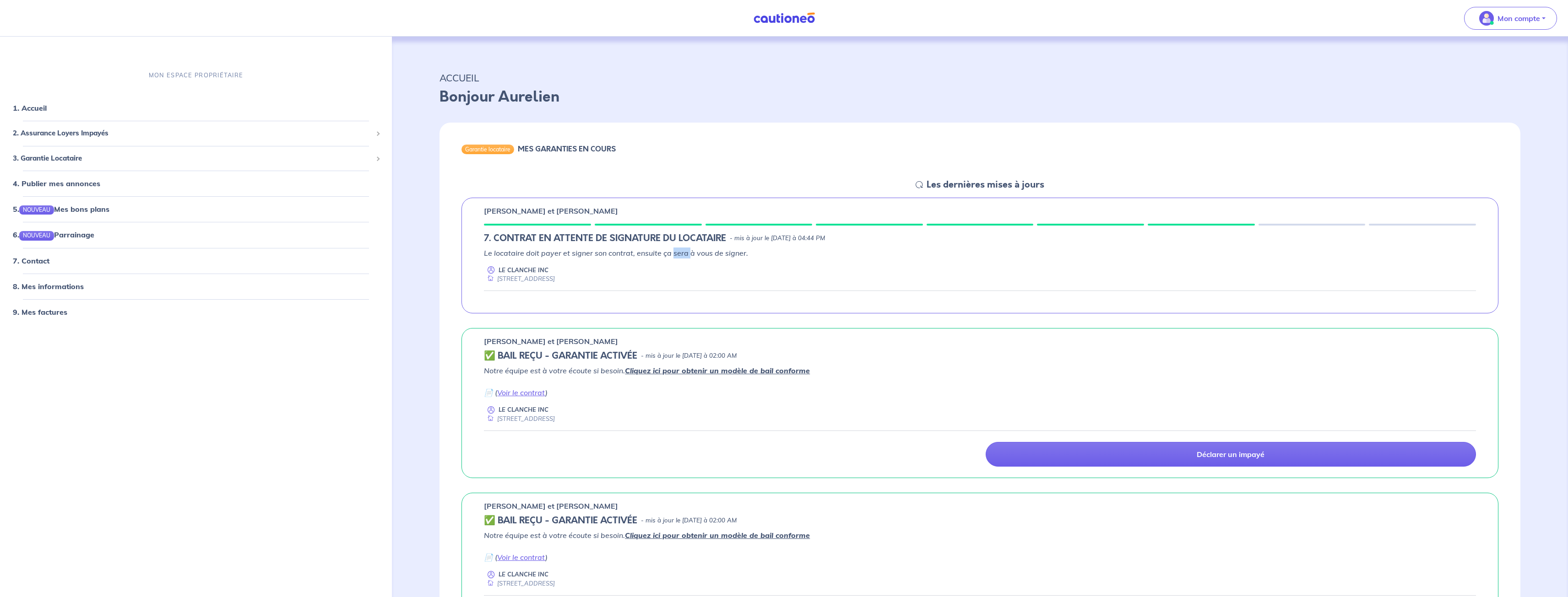
click at [683, 253] on em "Le locataire doit payer et signer son contrat, ensuite ça sera à vous de signer." at bounding box center [616, 253] width 264 height 9
click at [684, 252] on em "Le locataire doit payer et signer son contrat, ensuite ça sera à vous de signer." at bounding box center [616, 253] width 264 height 9
drag, startPoint x: 512, startPoint y: 238, endPoint x: 698, endPoint y: 236, distance: 186.0
click at [698, 236] on h5 "7. CONTRAT EN ATTENTE DE SIGNATURE DU LOCATAIRE" at bounding box center [605, 238] width 242 height 11
click at [670, 253] on em "Le locataire doit payer et signer son contrat, ensuite ça sera à vous de signer." at bounding box center [616, 253] width 264 height 9
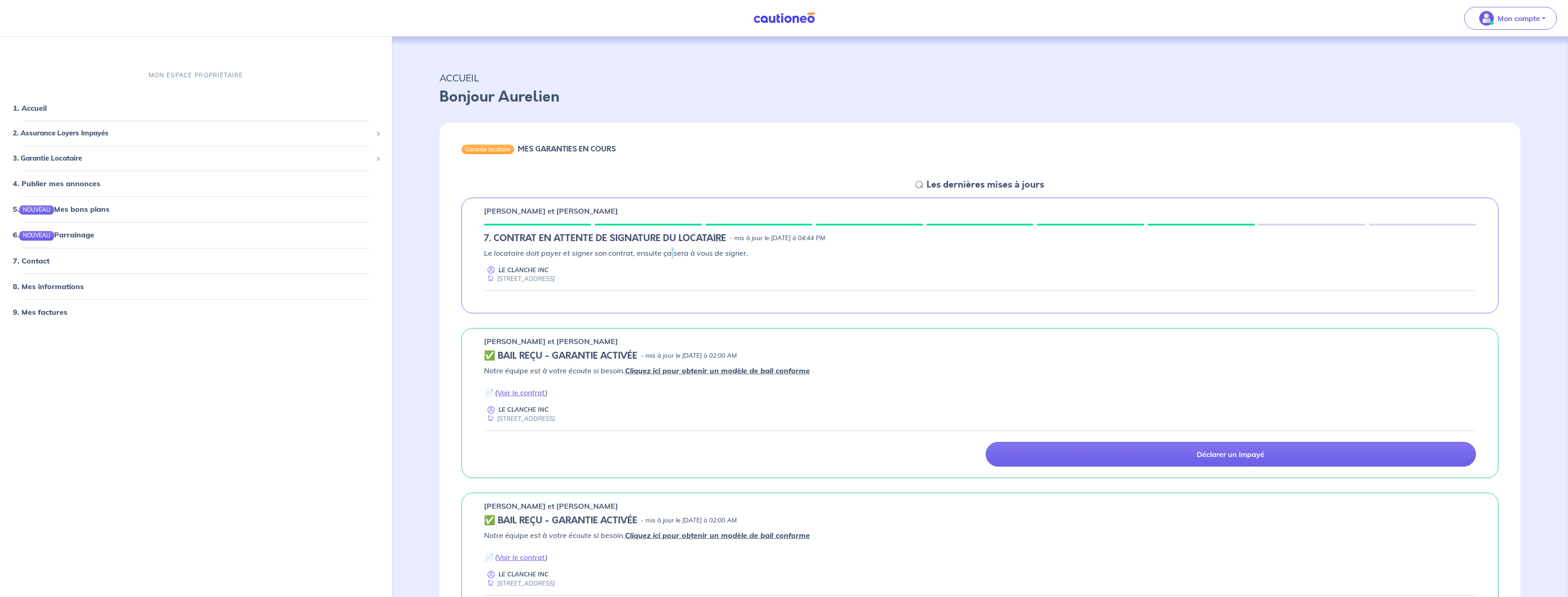
click at [671, 253] on em "Le locataire doit payer et signer son contrat, ensuite ça sera à vous de signer." at bounding box center [616, 253] width 264 height 9
click at [1029, 32] on nav "Mon compte MON ESPACE PROPRIÉTAIRE 1. Accueil 2. Assurance Loyers Impayés Sousc…" at bounding box center [784, 18] width 1568 height 37
